Goal: Transaction & Acquisition: Purchase product/service

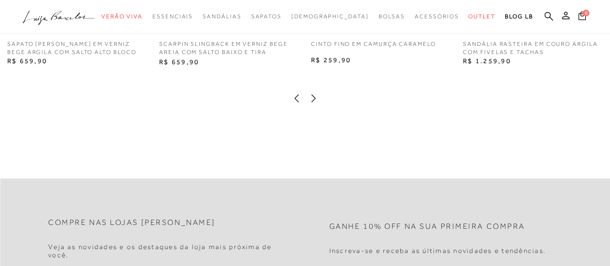
scroll to position [1157, 0]
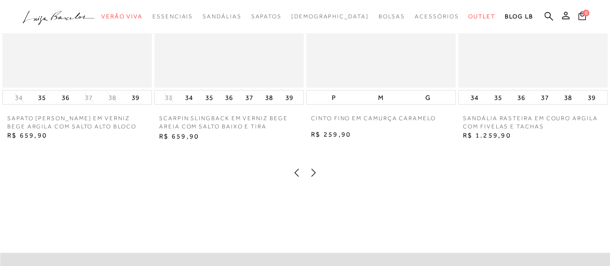
click at [315, 177] on icon at bounding box center [314, 173] width 10 height 10
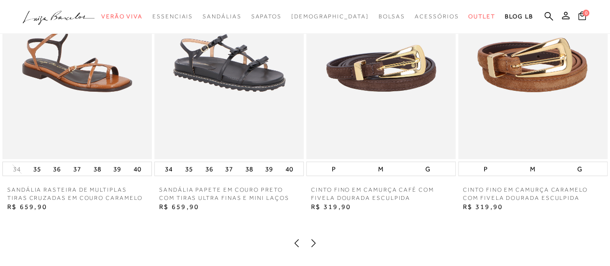
scroll to position [1109, 0]
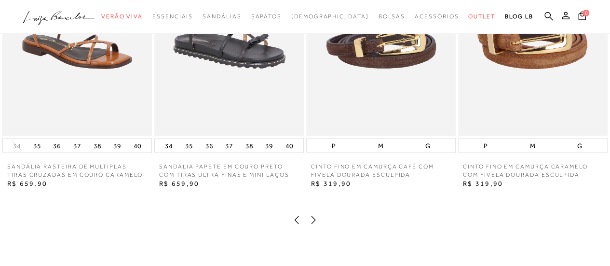
click at [313, 225] on icon at bounding box center [314, 220] width 10 height 10
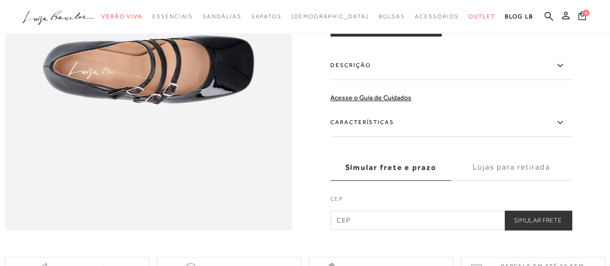
scroll to position [675, 0]
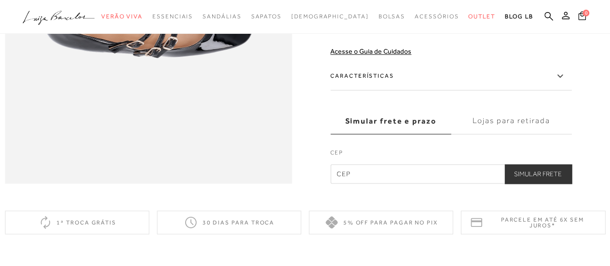
click at [383, 183] on input "text" at bounding box center [450, 173] width 241 height 19
type input "01331-001"
click at [504, 164] on button "Simular Frete" at bounding box center [537, 173] width 67 height 19
click at [541, 183] on button "Simular Frete" at bounding box center [537, 173] width 67 height 19
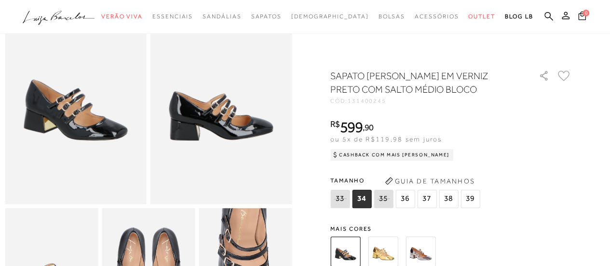
scroll to position [0, 0]
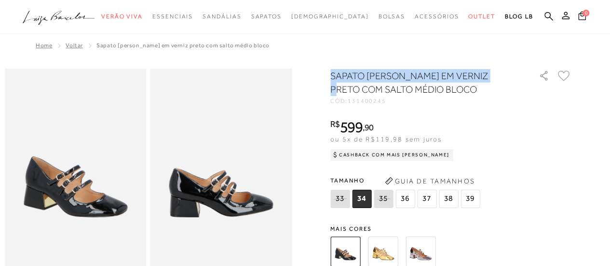
drag, startPoint x: 333, startPoint y: 73, endPoint x: 502, endPoint y: 71, distance: 168.8
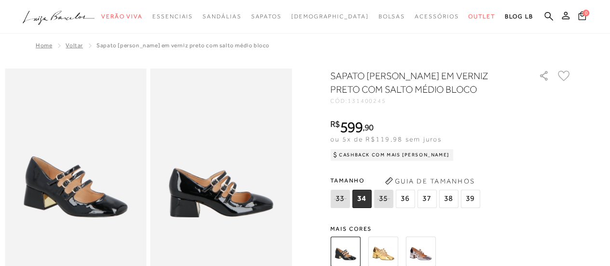
click at [488, 87] on h1 "SAPATO [PERSON_NAME] EM VERNIZ PRETO COM SALTO MÉDIO BLOCO" at bounding box center [420, 82] width 181 height 27
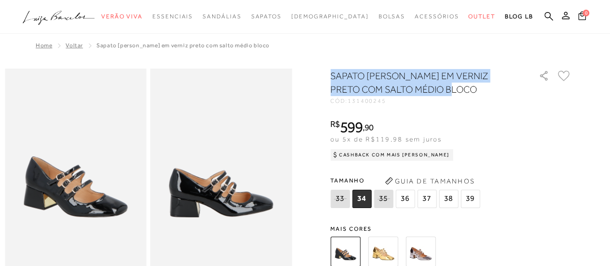
drag, startPoint x: 336, startPoint y: 76, endPoint x: 476, endPoint y: 86, distance: 140.3
click at [476, 86] on h1 "SAPATO [PERSON_NAME] EM VERNIZ PRETO COM SALTO MÉDIO BLOCO" at bounding box center [420, 82] width 181 height 27
copy h1 "SAPATO [PERSON_NAME] EM VERNIZ PRETO COM SALTO MÉDIO BLOCO"
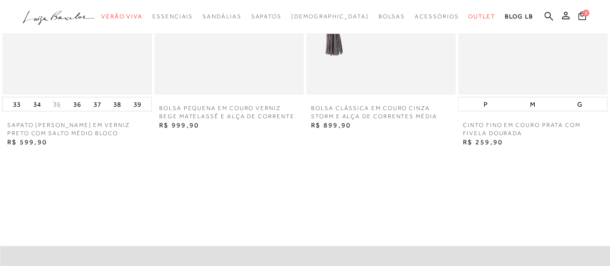
scroll to position [1254, 0]
